Goal: Navigation & Orientation: Find specific page/section

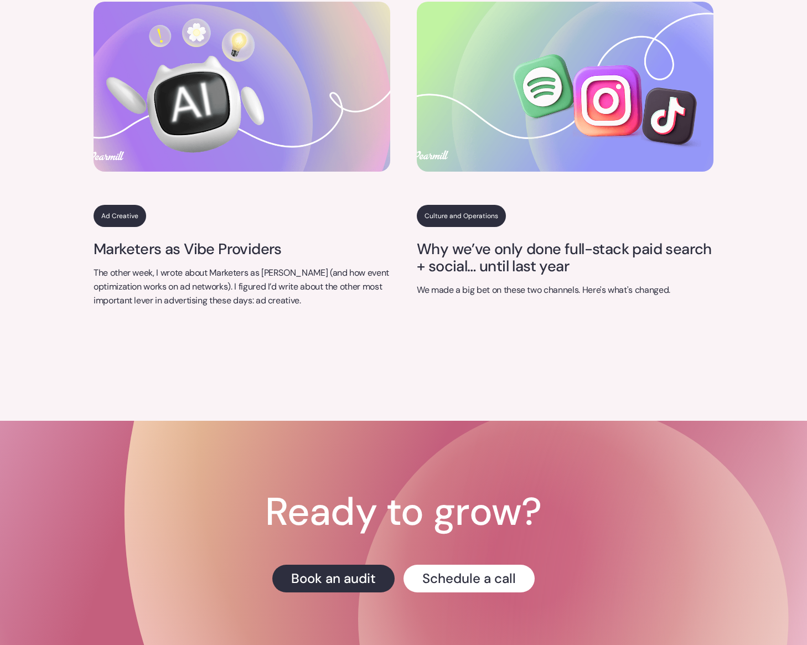
scroll to position [4444, 0]
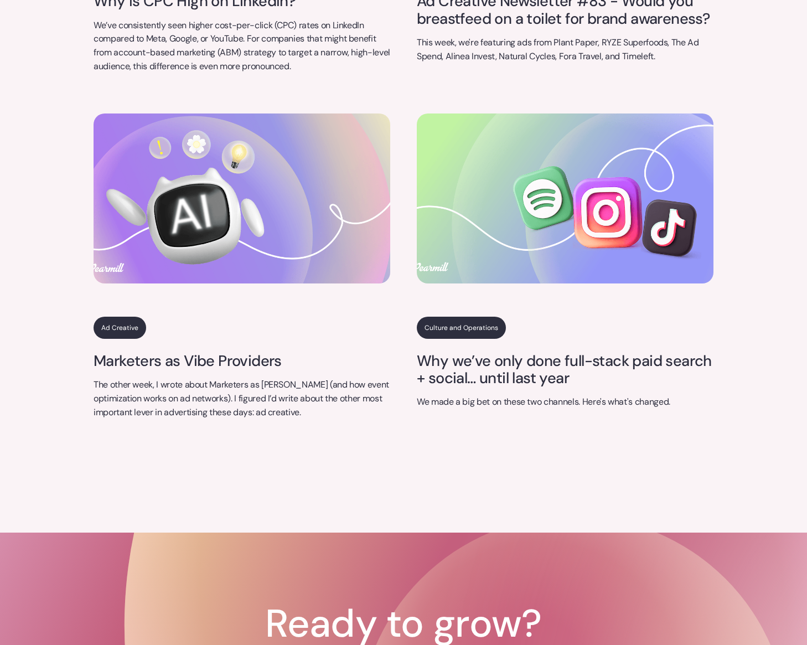
click at [464, 317] on link "Culture and Operations" at bounding box center [461, 328] width 89 height 22
